Goal: Information Seeking & Learning: Learn about a topic

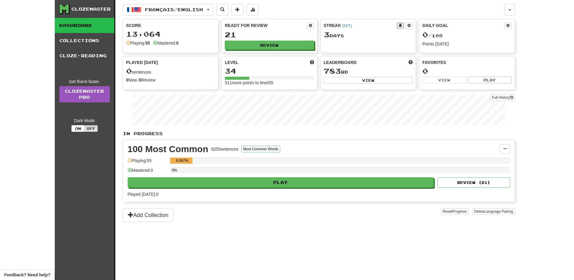
click at [239, 40] on div "Ready for Review 21 Review" at bounding box center [269, 35] width 95 height 33
click at [258, 46] on button "Review" at bounding box center [269, 45] width 89 height 9
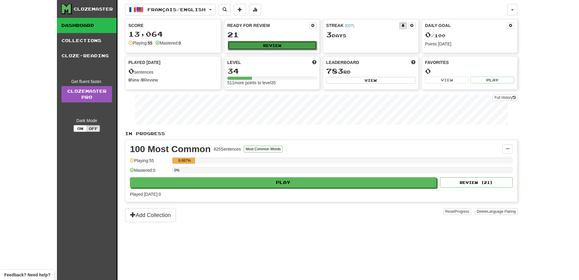
select select "**"
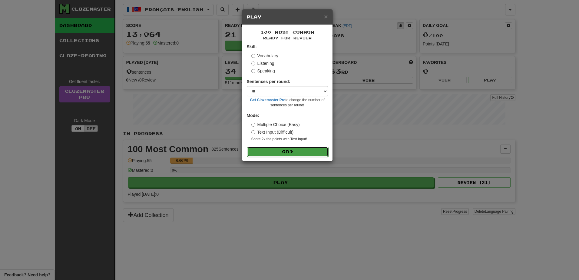
click at [297, 147] on button "Go" at bounding box center [287, 151] width 81 height 10
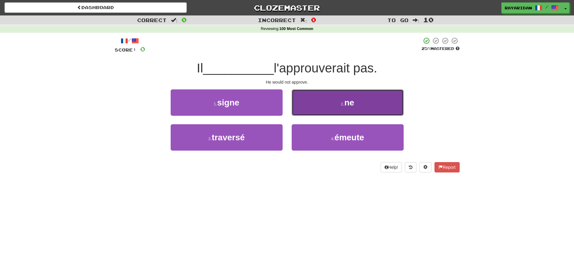
click at [341, 92] on button "2 . ne" at bounding box center [348, 102] width 112 height 26
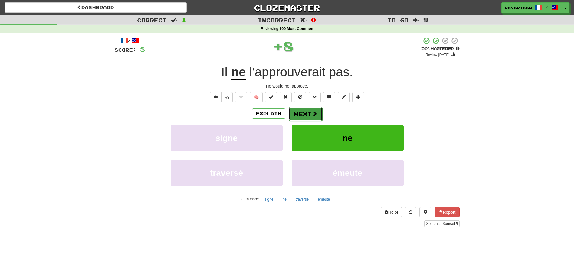
click at [317, 109] on button "Next" at bounding box center [306, 114] width 34 height 14
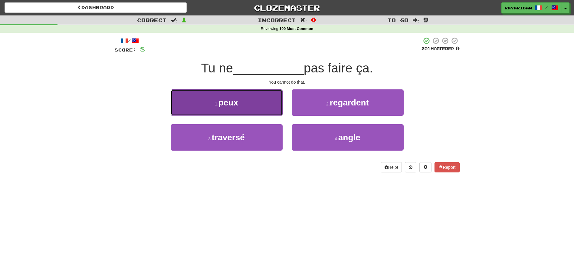
click at [254, 102] on button "1 . peux" at bounding box center [227, 102] width 112 height 26
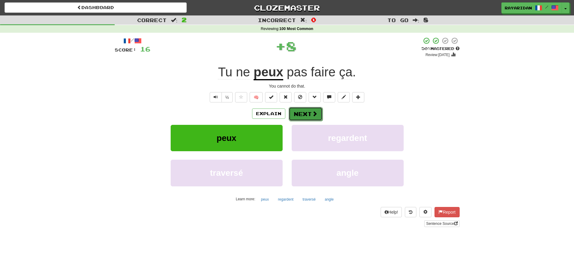
click at [309, 118] on button "Next" at bounding box center [306, 114] width 34 height 14
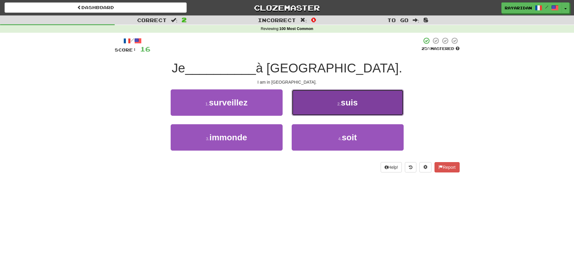
click at [335, 100] on button "2 . suis" at bounding box center [348, 102] width 112 height 26
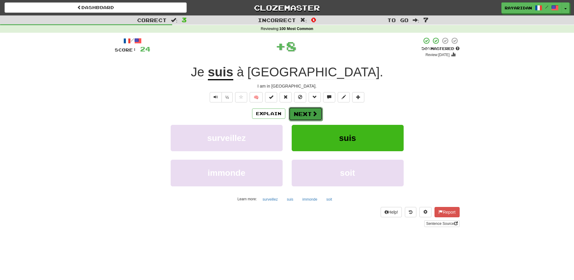
click at [318, 114] on button "Next" at bounding box center [306, 114] width 34 height 14
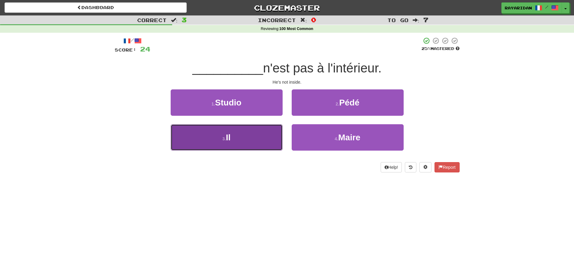
click at [215, 134] on button "3 . Il" at bounding box center [227, 137] width 112 height 26
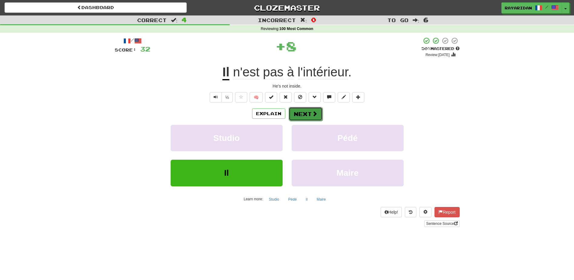
click at [309, 113] on button "Next" at bounding box center [306, 114] width 34 height 14
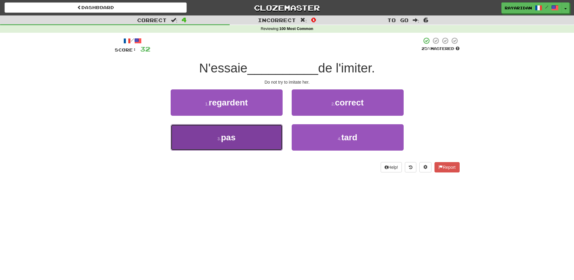
click at [237, 135] on button "3 . pas" at bounding box center [227, 137] width 112 height 26
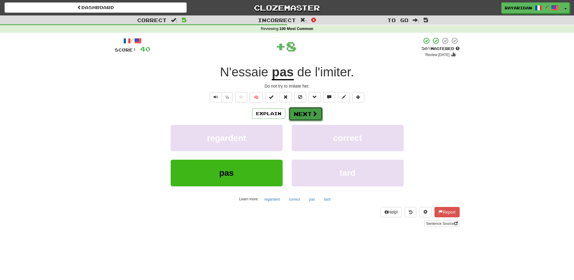
click at [315, 117] on button "Next" at bounding box center [306, 114] width 34 height 14
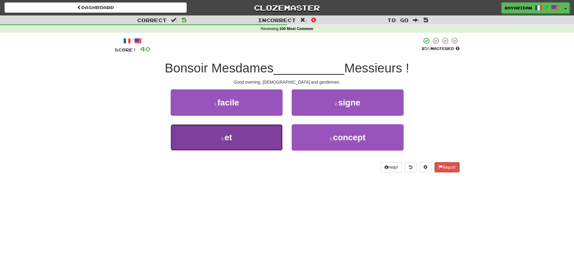
click at [243, 130] on button "3 . et" at bounding box center [227, 137] width 112 height 26
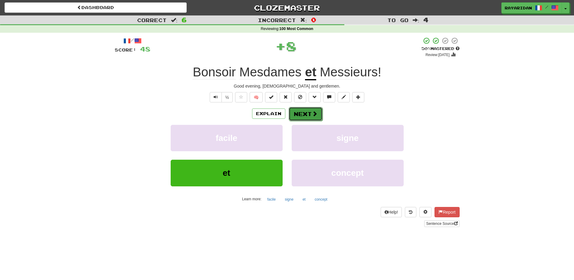
click at [317, 114] on span at bounding box center [314, 113] width 5 height 5
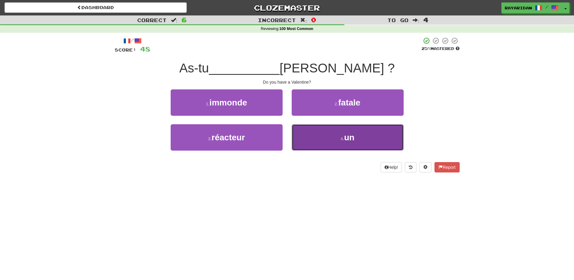
click at [334, 129] on button "4 . un" at bounding box center [348, 137] width 112 height 26
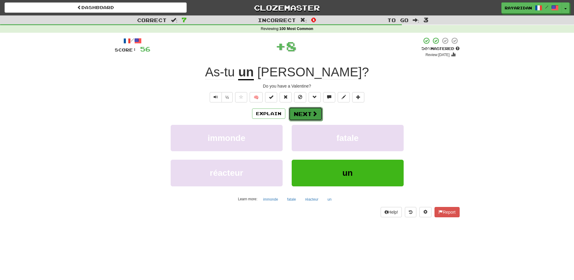
click at [317, 115] on span at bounding box center [314, 113] width 5 height 5
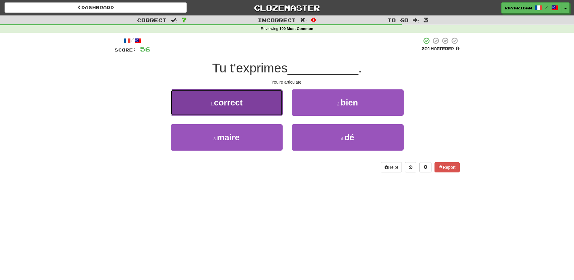
click at [254, 106] on button "1 . correct" at bounding box center [227, 102] width 112 height 26
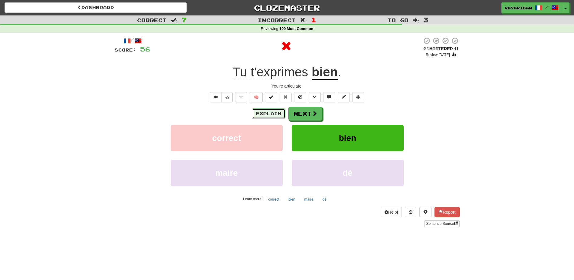
click at [269, 112] on button "Explain" at bounding box center [268, 113] width 33 height 10
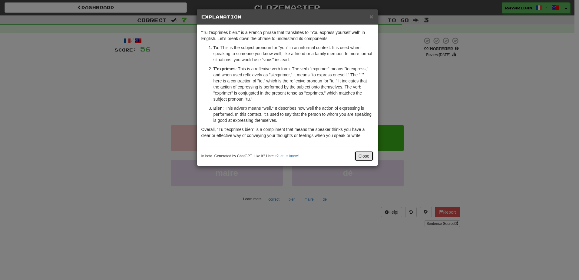
click at [362, 153] on button "Close" at bounding box center [363, 156] width 19 height 10
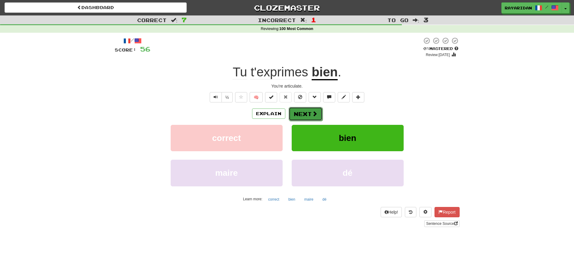
click at [297, 113] on button "Next" at bounding box center [306, 114] width 34 height 14
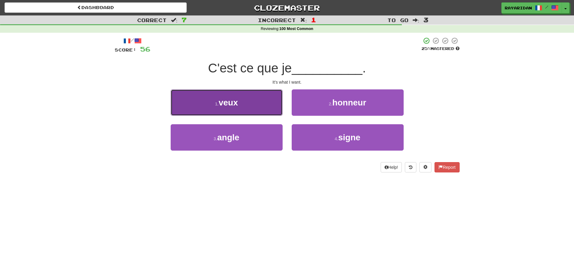
click at [236, 95] on button "1 . veux" at bounding box center [227, 102] width 112 height 26
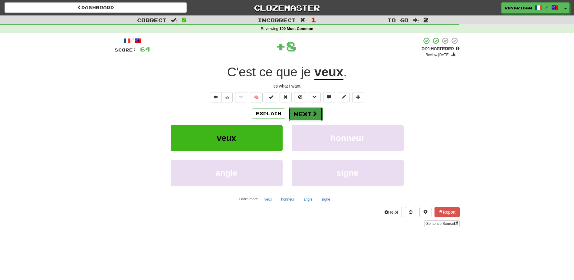
click at [303, 112] on button "Next" at bounding box center [306, 114] width 34 height 14
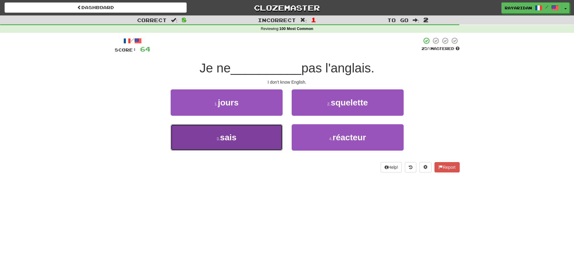
click at [221, 146] on button "3 . sais" at bounding box center [227, 137] width 112 height 26
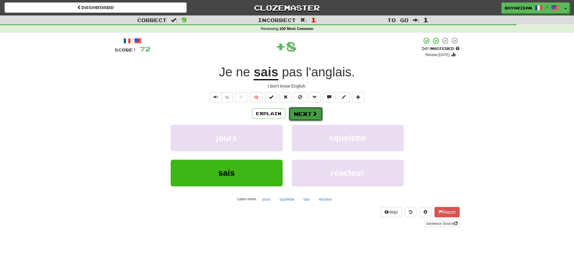
click at [302, 113] on button "Next" at bounding box center [306, 114] width 34 height 14
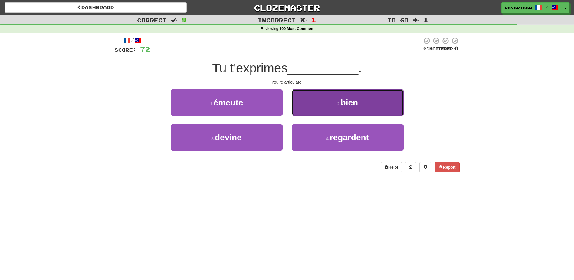
click at [350, 96] on button "2 . bien" at bounding box center [348, 102] width 112 height 26
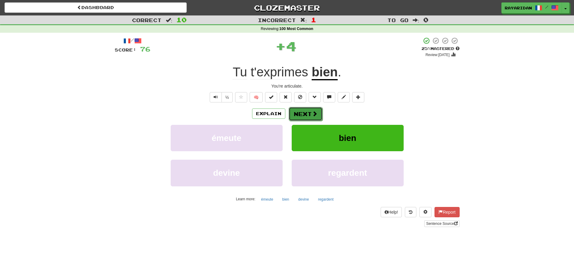
click at [310, 110] on button "Next" at bounding box center [306, 114] width 34 height 14
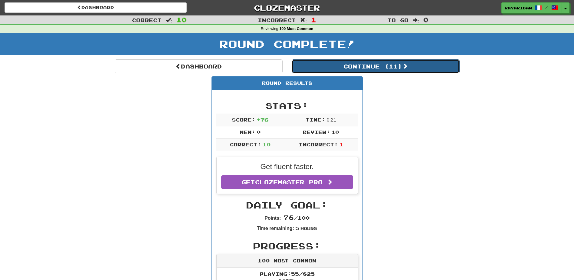
click at [382, 64] on button "Continue ( 11 )" at bounding box center [376, 66] width 168 height 14
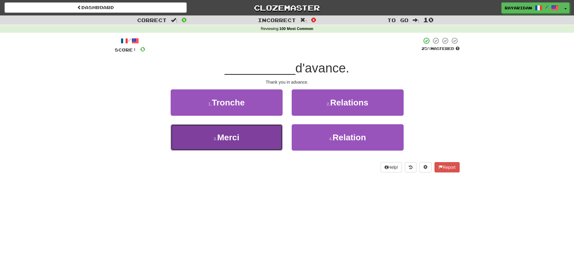
click at [230, 129] on button "3 . Merci" at bounding box center [227, 137] width 112 height 26
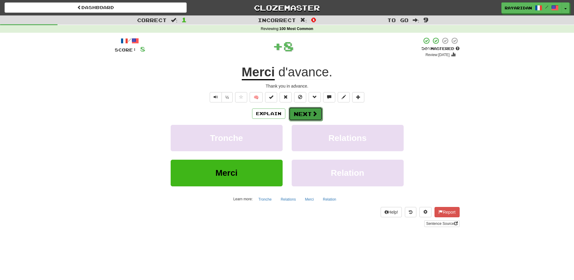
click at [300, 110] on button "Next" at bounding box center [306, 114] width 34 height 14
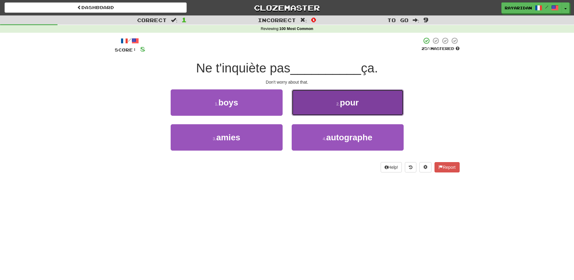
click at [355, 98] on span "pour" at bounding box center [349, 102] width 19 height 9
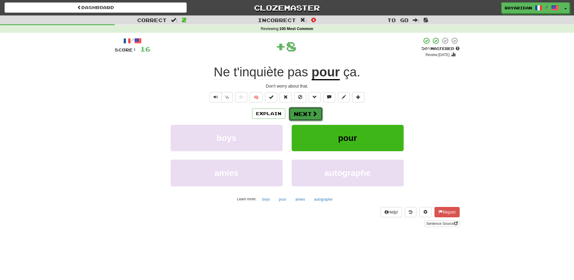
click at [311, 109] on button "Next" at bounding box center [306, 114] width 34 height 14
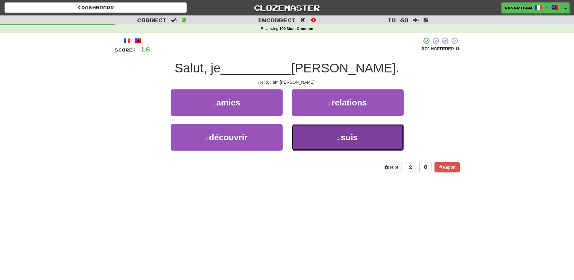
click at [344, 142] on span "suis" at bounding box center [349, 137] width 17 height 9
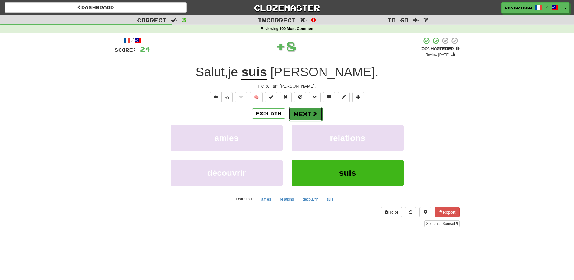
click at [307, 114] on button "Next" at bounding box center [306, 114] width 34 height 14
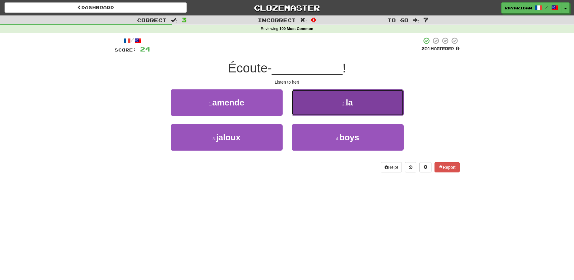
click at [337, 96] on button "2 . la" at bounding box center [348, 102] width 112 height 26
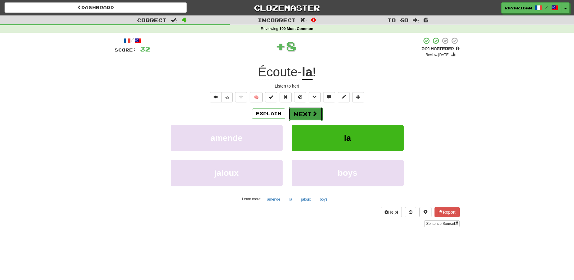
click at [318, 117] on button "Next" at bounding box center [306, 114] width 34 height 14
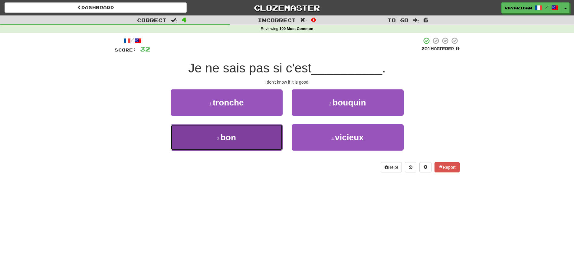
click at [245, 128] on button "3 . bon" at bounding box center [227, 137] width 112 height 26
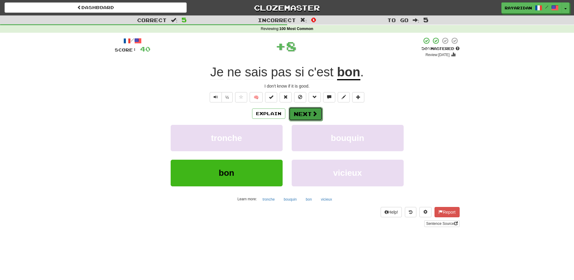
click at [308, 113] on button "Next" at bounding box center [306, 114] width 34 height 14
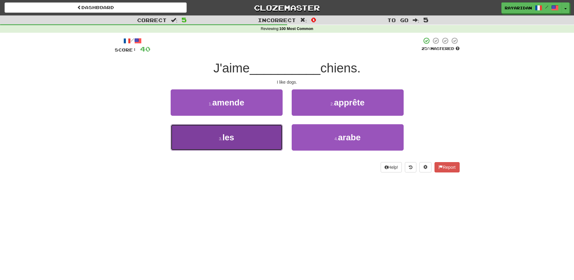
click at [232, 145] on button "3 . les" at bounding box center [227, 137] width 112 height 26
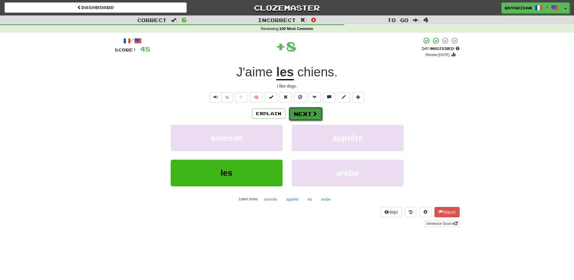
click at [309, 111] on button "Next" at bounding box center [306, 114] width 34 height 14
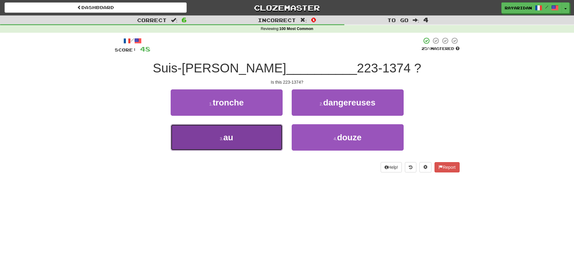
click at [231, 141] on span "au" at bounding box center [228, 137] width 10 height 9
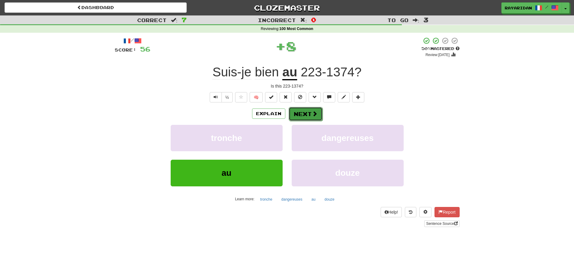
click at [298, 113] on button "Next" at bounding box center [306, 114] width 34 height 14
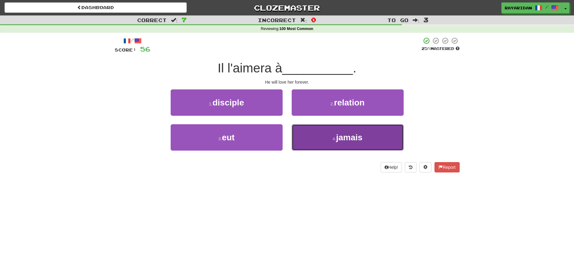
click at [346, 132] on button "4 . jamais" at bounding box center [348, 137] width 112 height 26
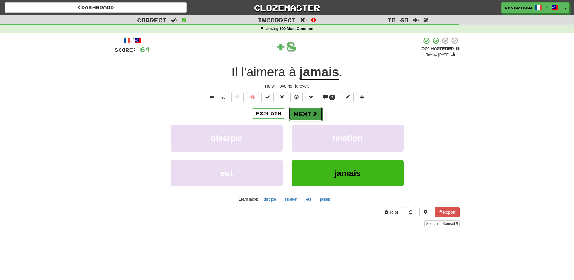
click at [295, 109] on button "Next" at bounding box center [306, 114] width 34 height 14
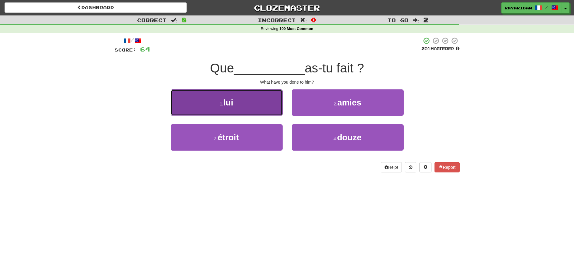
click at [265, 98] on button "1 . lui" at bounding box center [227, 102] width 112 height 26
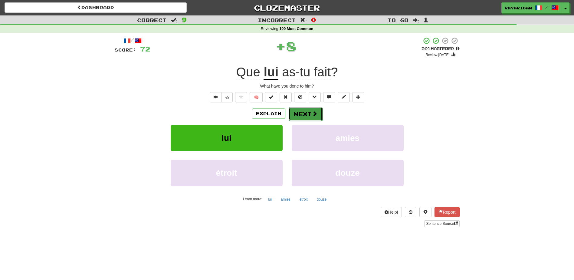
click at [309, 110] on button "Next" at bounding box center [306, 114] width 34 height 14
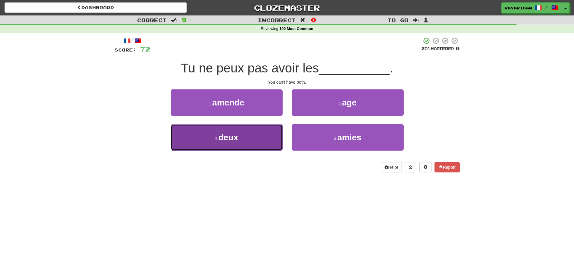
click at [242, 137] on button "3 . deux" at bounding box center [227, 137] width 112 height 26
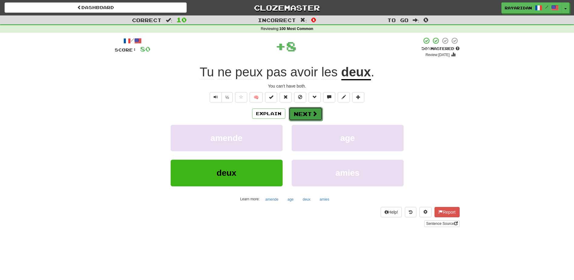
click at [315, 112] on span at bounding box center [314, 113] width 5 height 5
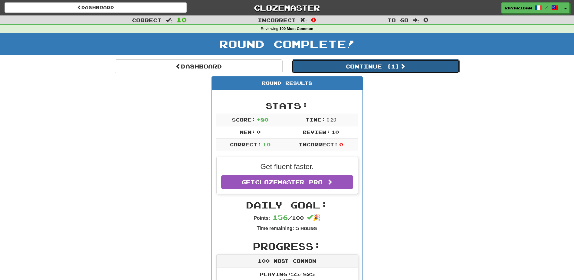
click at [372, 69] on button "Continue ( 1 )" at bounding box center [376, 66] width 168 height 14
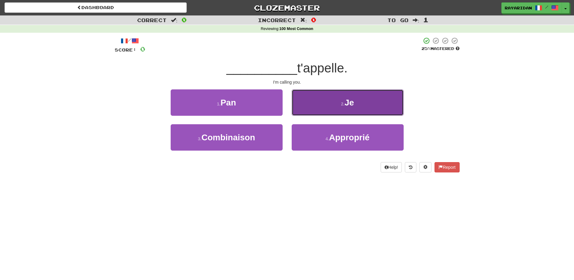
click at [335, 101] on button "2 . Je" at bounding box center [348, 102] width 112 height 26
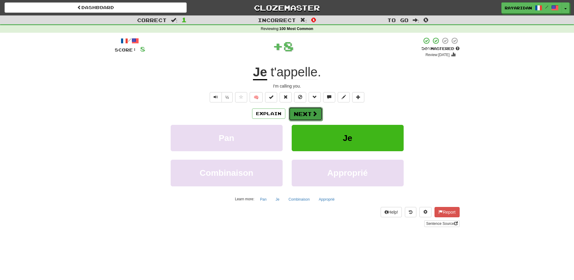
click at [306, 115] on button "Next" at bounding box center [306, 114] width 34 height 14
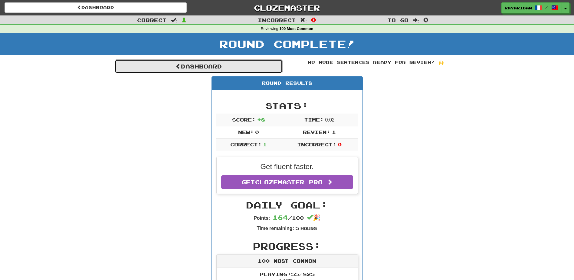
click at [181, 66] on link "Dashboard" at bounding box center [199, 66] width 168 height 14
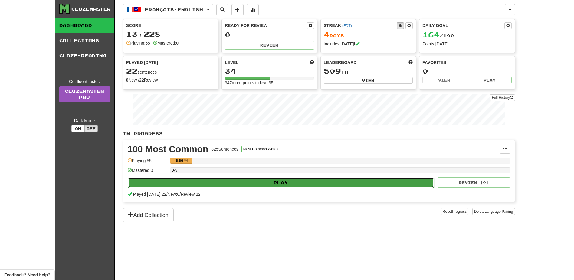
click at [274, 182] on button "Play" at bounding box center [281, 182] width 306 height 10
select select "**"
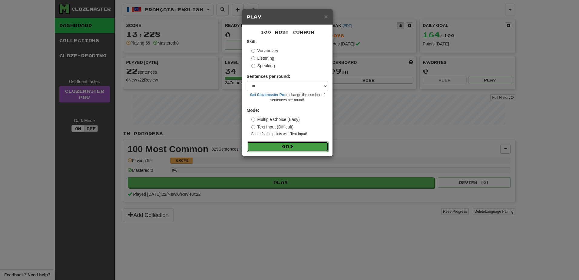
click at [281, 144] on button "Go" at bounding box center [287, 146] width 81 height 10
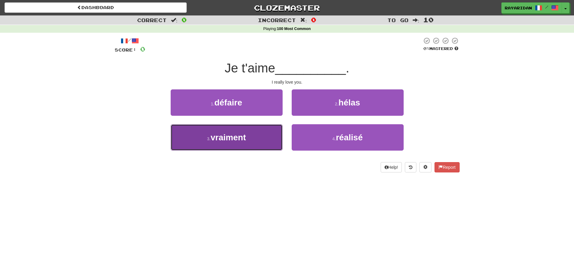
click at [239, 137] on span "vraiment" at bounding box center [228, 137] width 35 height 9
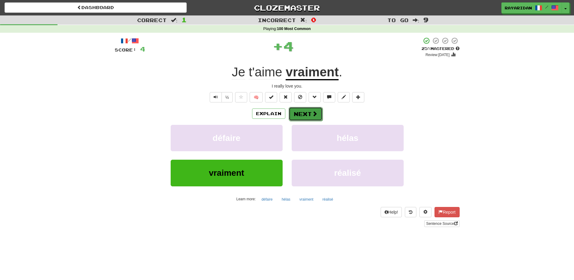
click at [303, 116] on button "Next" at bounding box center [306, 114] width 34 height 14
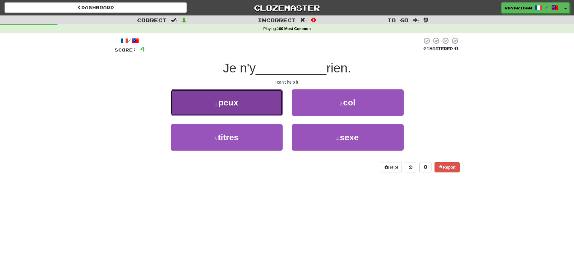
click at [221, 103] on span "peux" at bounding box center [228, 102] width 20 height 9
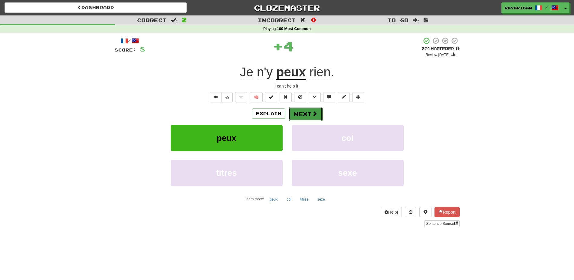
click at [295, 117] on button "Next" at bounding box center [306, 114] width 34 height 14
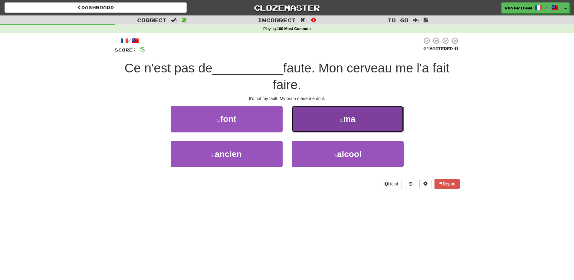
click at [329, 119] on button "2 . ma" at bounding box center [348, 119] width 112 height 26
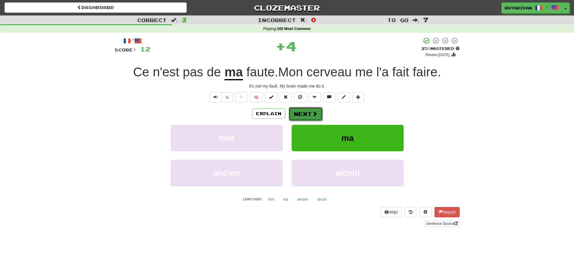
click at [303, 113] on button "Next" at bounding box center [306, 114] width 34 height 14
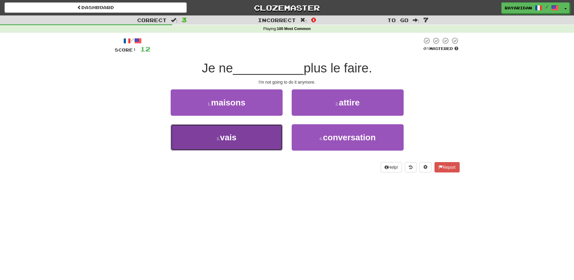
click at [243, 134] on button "3 . vais" at bounding box center [227, 137] width 112 height 26
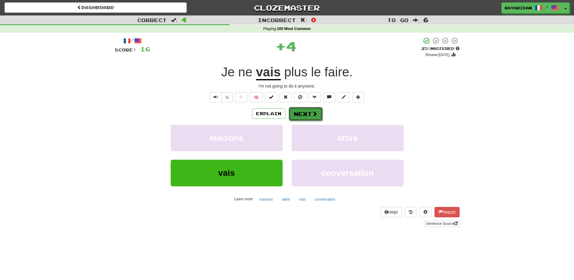
click at [314, 115] on span at bounding box center [314, 113] width 5 height 5
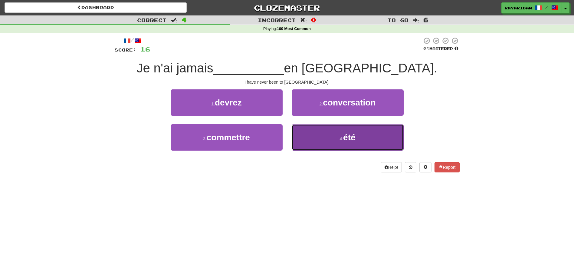
click at [338, 127] on button "4 . été" at bounding box center [348, 137] width 112 height 26
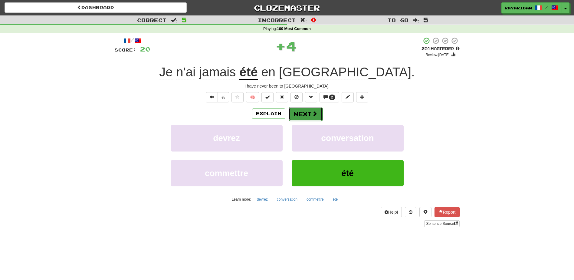
click at [308, 115] on button "Next" at bounding box center [306, 114] width 34 height 14
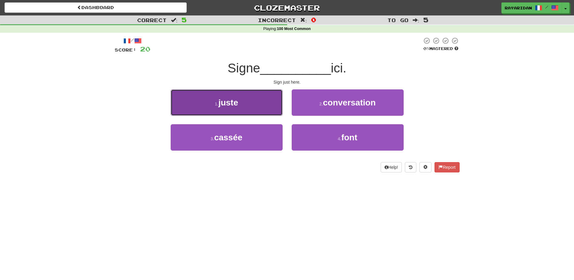
click at [233, 108] on button "1 . juste" at bounding box center [227, 102] width 112 height 26
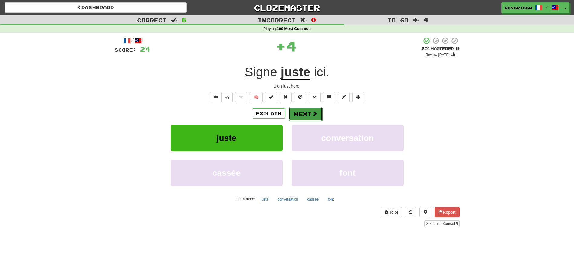
click at [302, 115] on button "Next" at bounding box center [306, 114] width 34 height 14
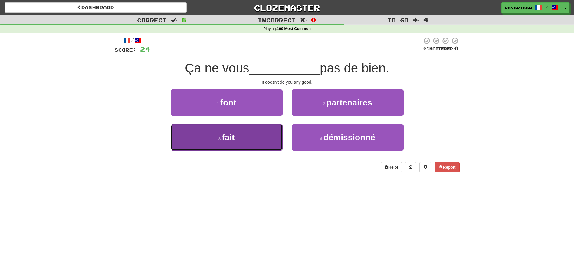
click at [236, 139] on button "3 . fait" at bounding box center [227, 137] width 112 height 26
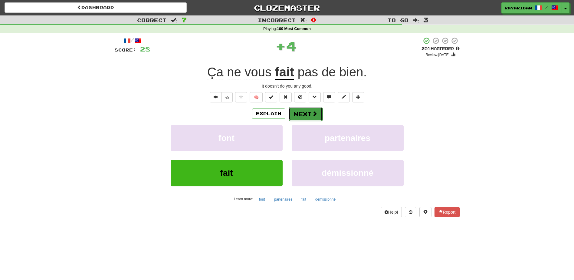
click at [316, 116] on span at bounding box center [314, 113] width 5 height 5
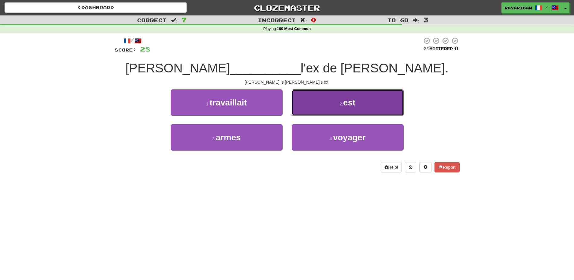
click at [373, 97] on button "2 . est" at bounding box center [348, 102] width 112 height 26
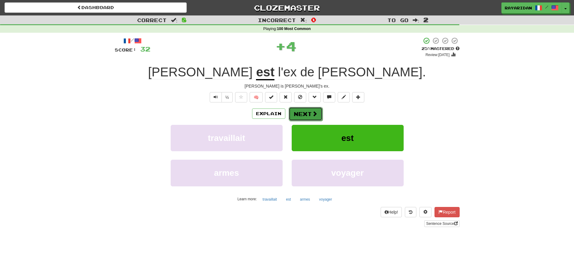
click at [301, 112] on button "Next" at bounding box center [306, 114] width 34 height 14
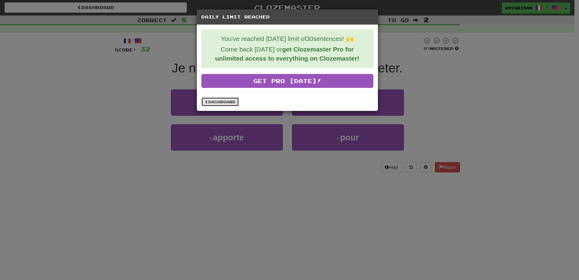
click at [218, 97] on link "Dashboard" at bounding box center [220, 101] width 38 height 9
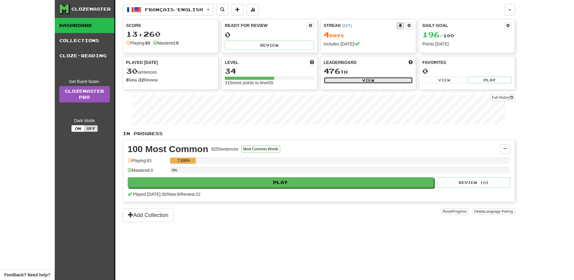
click at [396, 80] on button "View" at bounding box center [368, 80] width 89 height 7
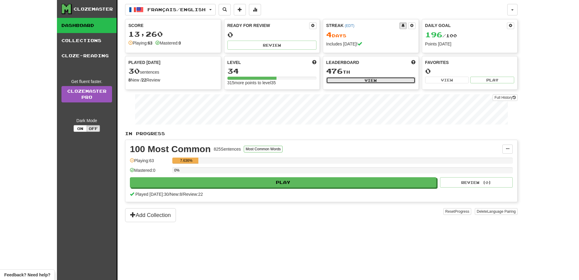
select select "**********"
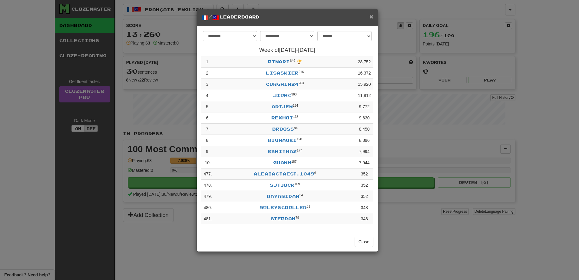
click at [371, 16] on span "×" at bounding box center [371, 16] width 4 height 7
